Goal: Find specific page/section: Find specific page/section

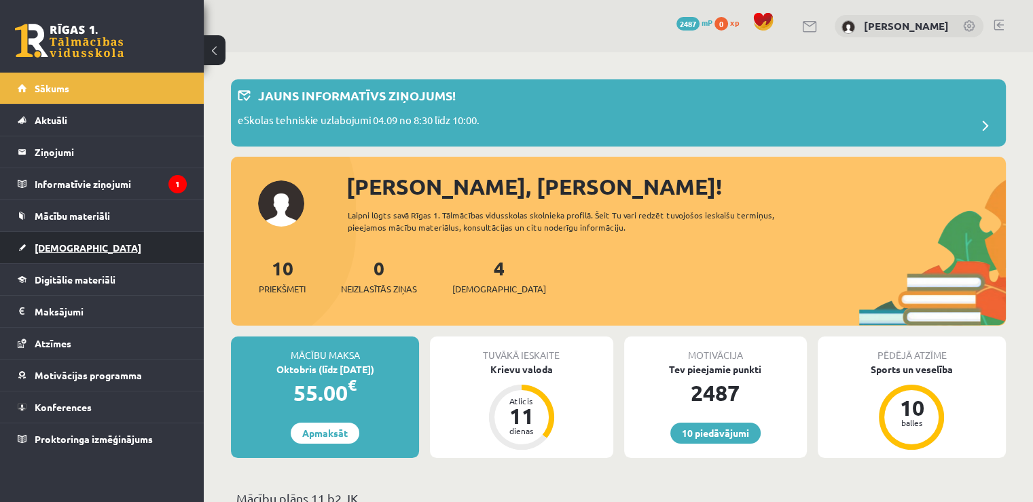
click at [76, 251] on link "[DEMOGRAPHIC_DATA]" at bounding box center [102, 247] width 169 height 31
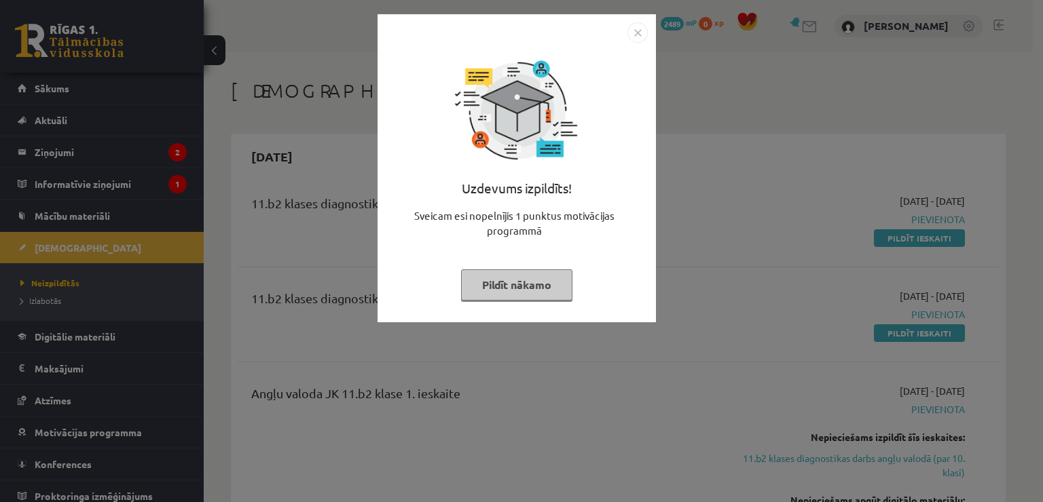
click at [644, 35] on img "Close" at bounding box center [637, 32] width 20 height 20
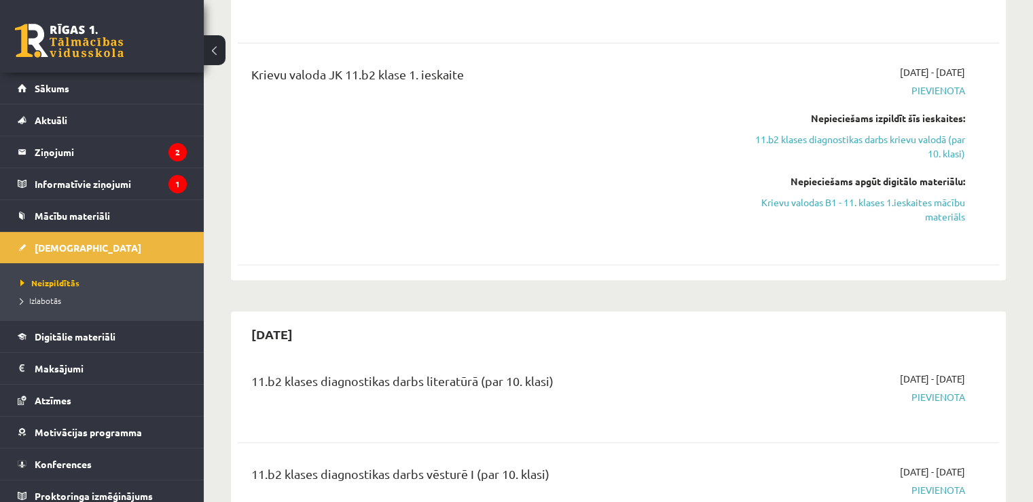
scroll to position [543, 0]
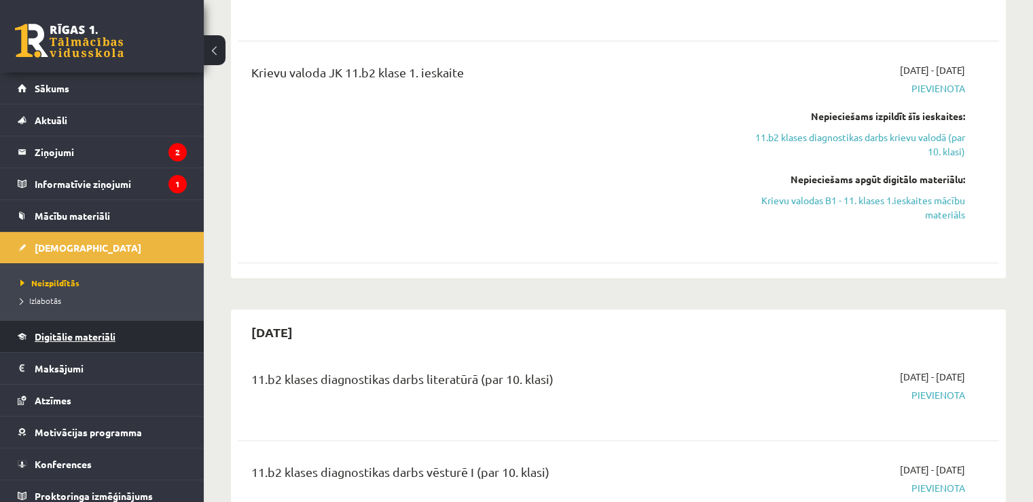
click at [107, 344] on link "Digitālie materiāli" at bounding box center [102, 336] width 169 height 31
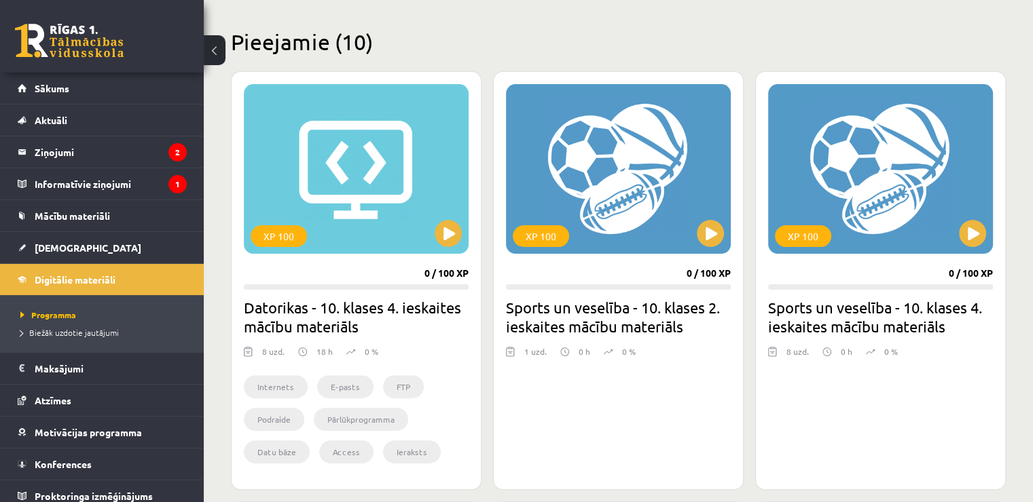
scroll to position [339, 0]
